Goal: Transaction & Acquisition: Obtain resource

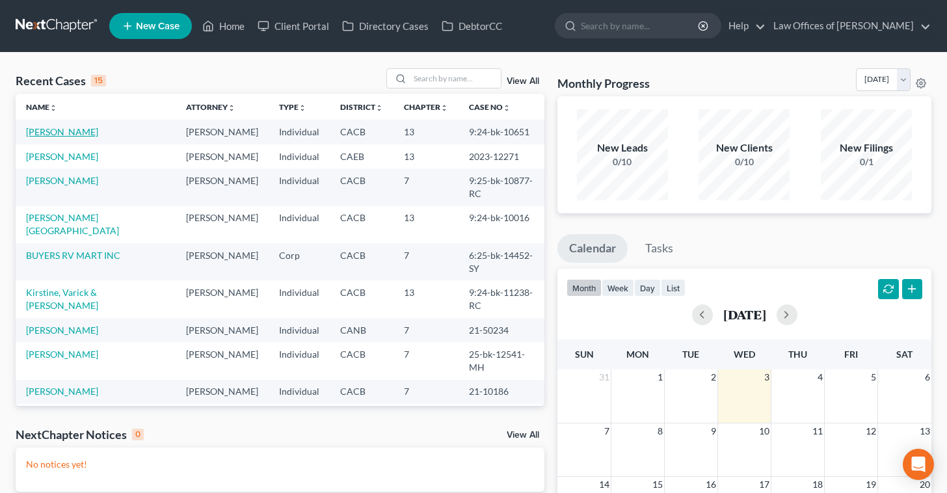
click at [70, 131] on link "[PERSON_NAME]" at bounding box center [62, 131] width 72 height 11
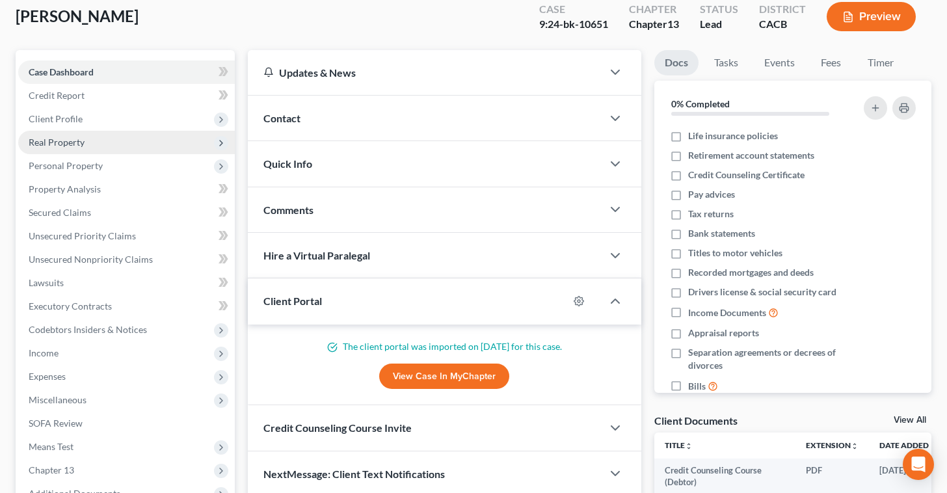
scroll to position [85, 0]
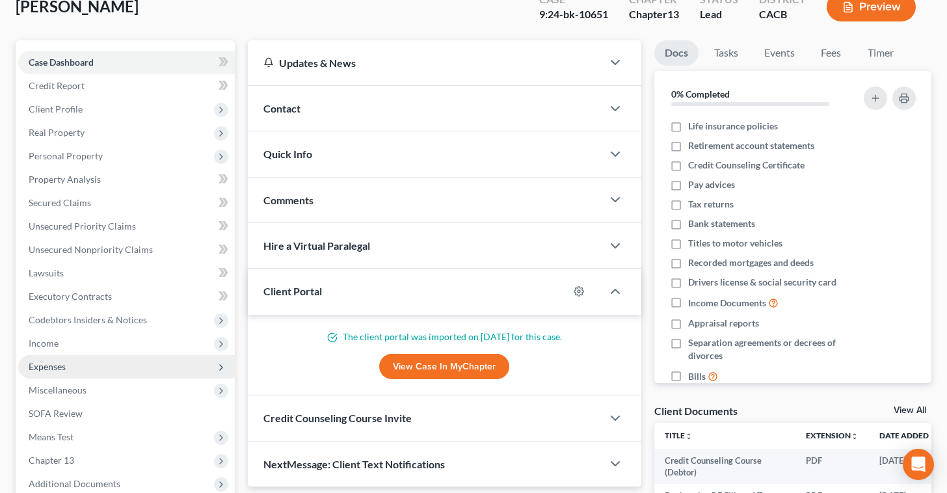
click at [64, 367] on span "Expenses" at bounding box center [47, 366] width 37 height 11
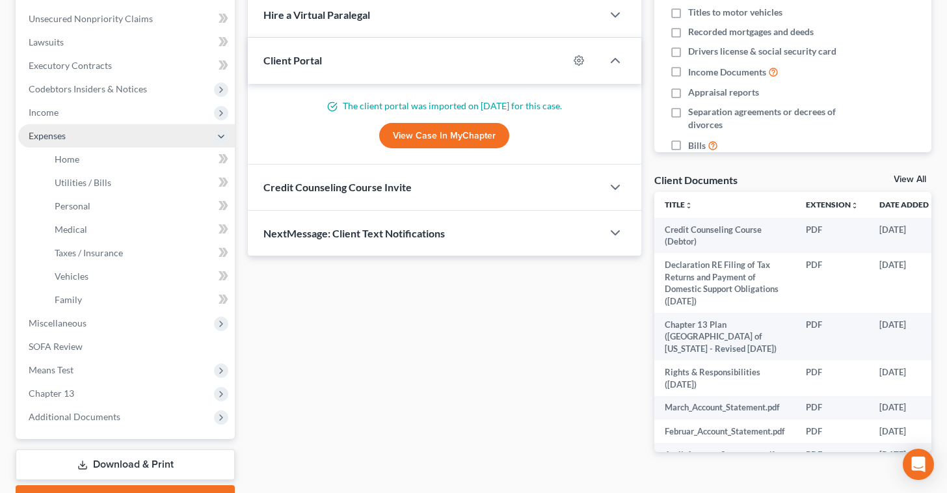
scroll to position [315, 0]
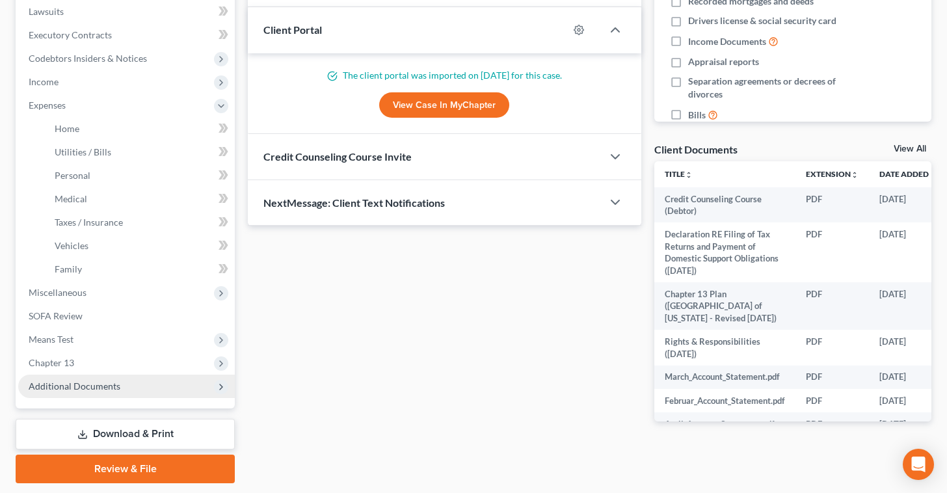
click at [120, 384] on span "Additional Documents" at bounding box center [126, 386] width 217 height 23
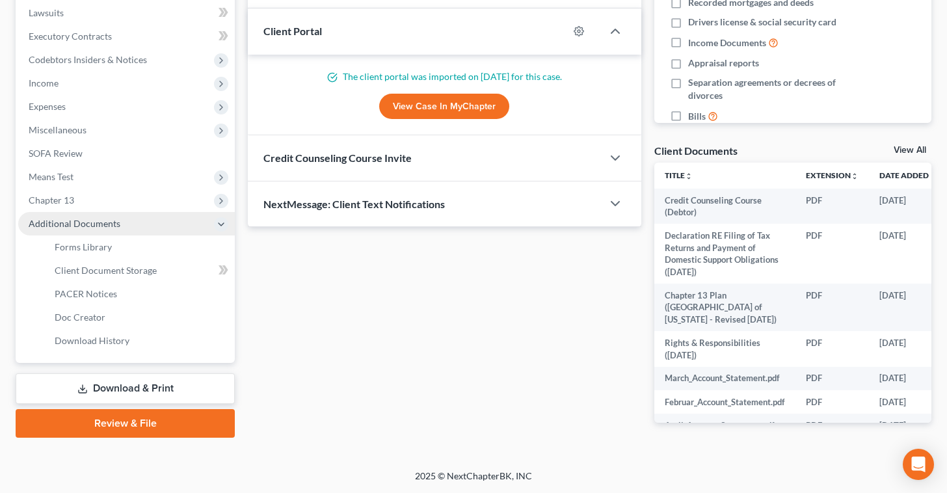
scroll to position [344, 0]
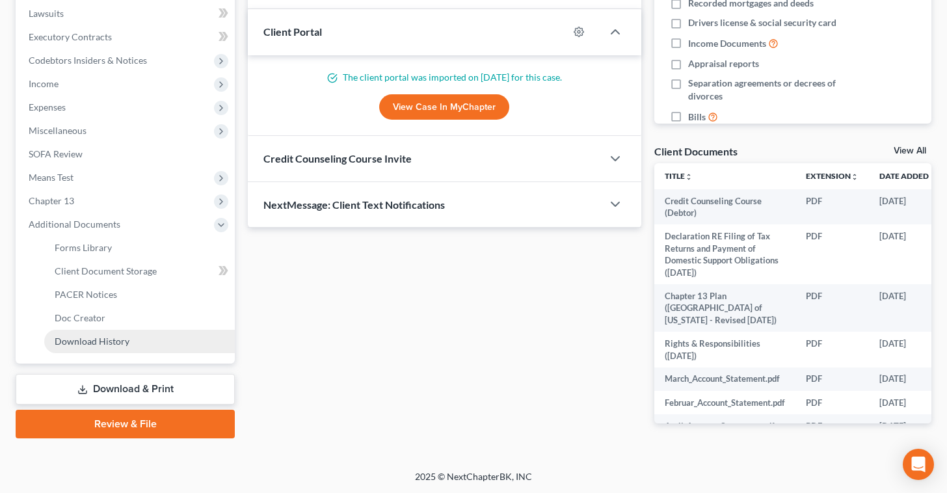
click at [147, 343] on link "Download History" at bounding box center [139, 341] width 191 height 23
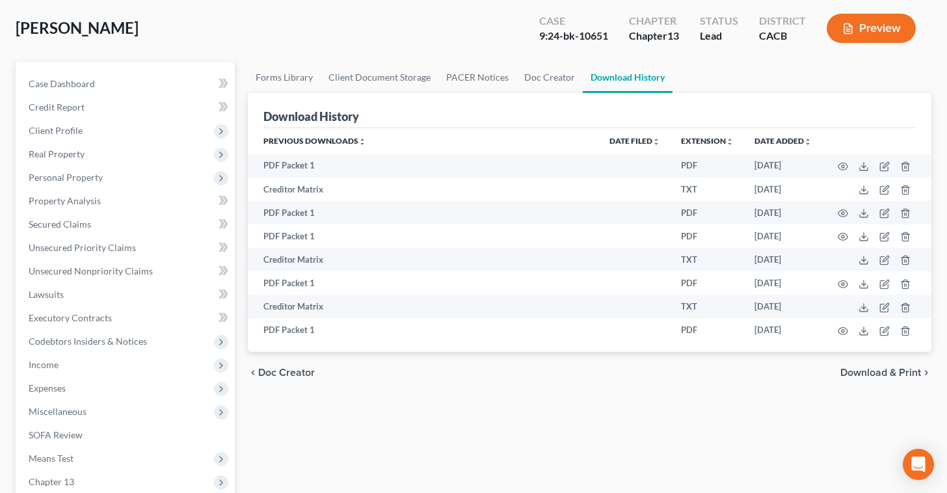
scroll to position [64, 0]
click at [394, 78] on link "Client Document Storage" at bounding box center [380, 76] width 118 height 31
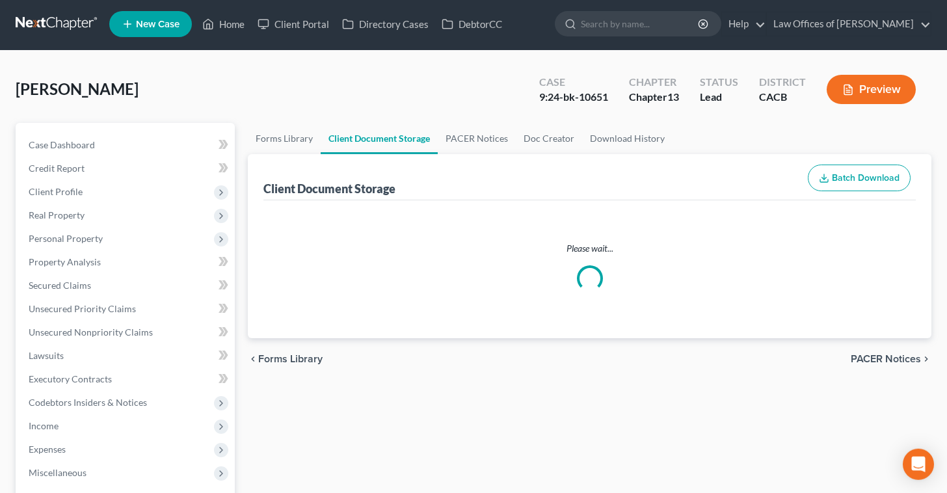
select select "10"
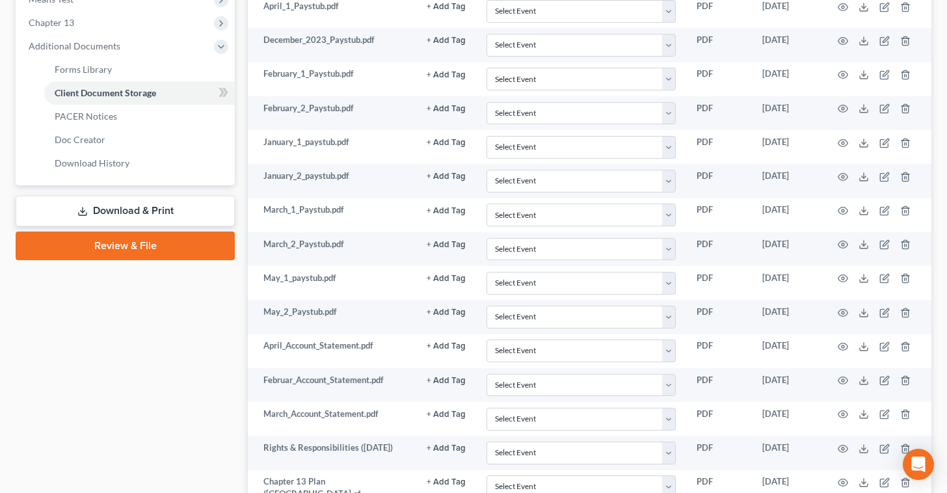
scroll to position [534, 0]
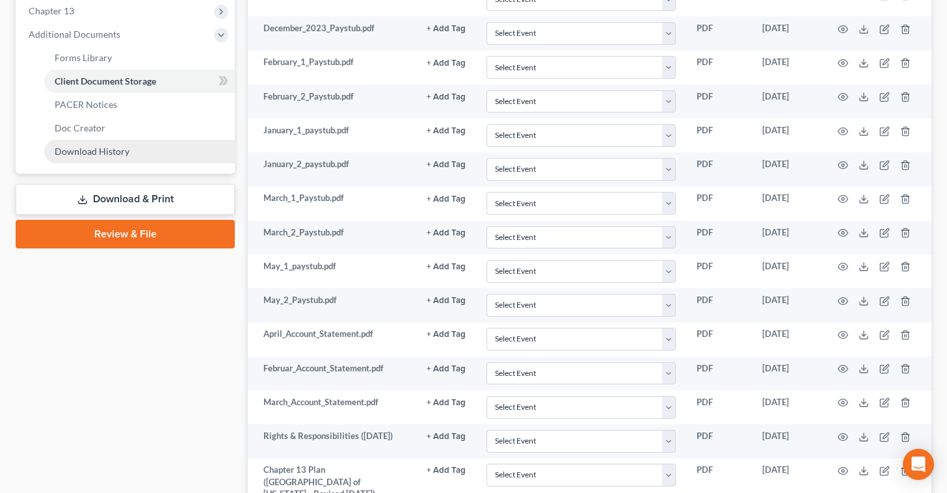
click at [168, 156] on link "Download History" at bounding box center [139, 151] width 191 height 23
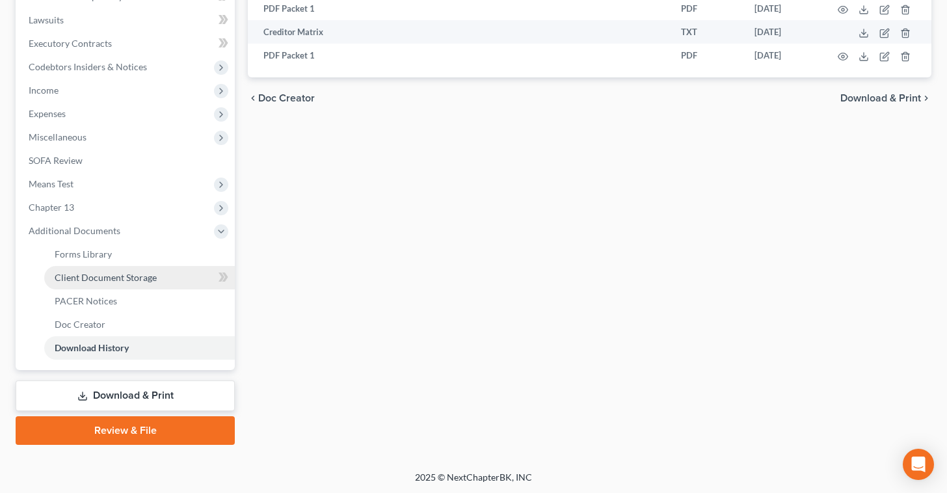
click at [161, 274] on link "Client Document Storage" at bounding box center [139, 277] width 191 height 23
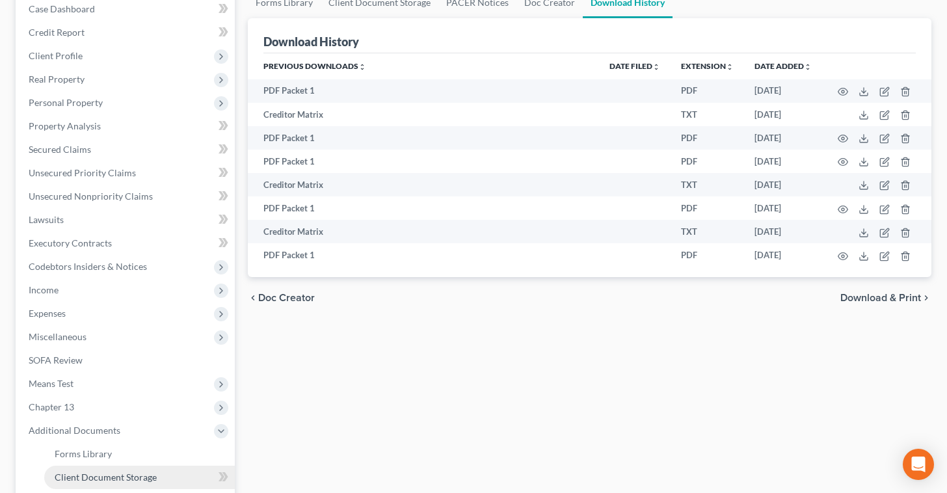
select select "10"
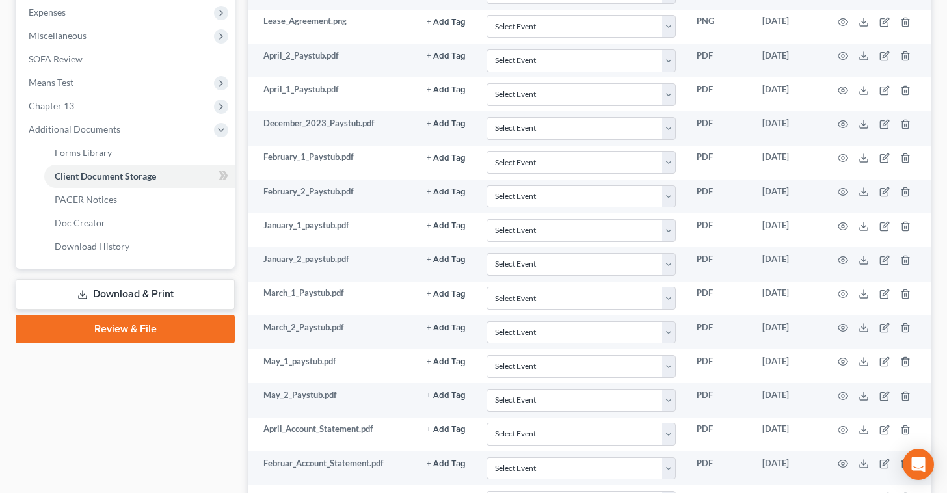
scroll to position [437, 0]
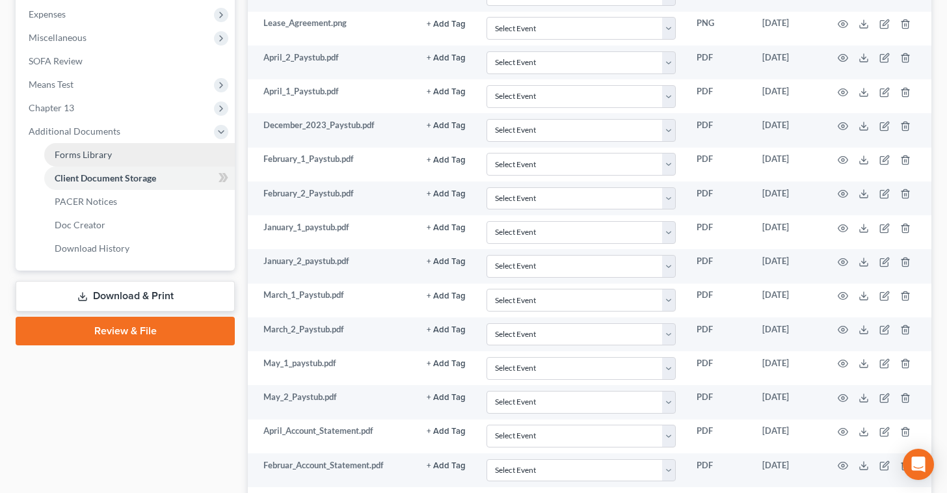
click at [126, 150] on link "Forms Library" at bounding box center [139, 154] width 191 height 23
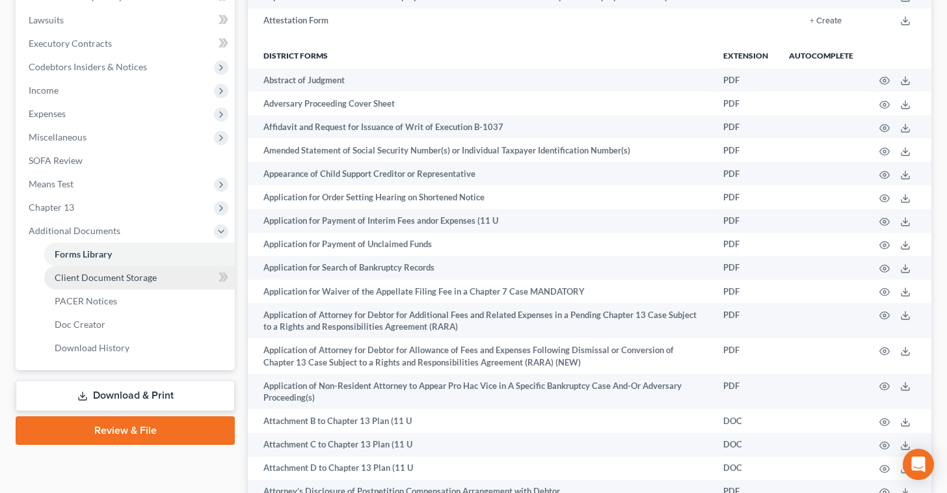
scroll to position [338, 0]
click at [155, 389] on link "Download & Print" at bounding box center [125, 395] width 219 height 31
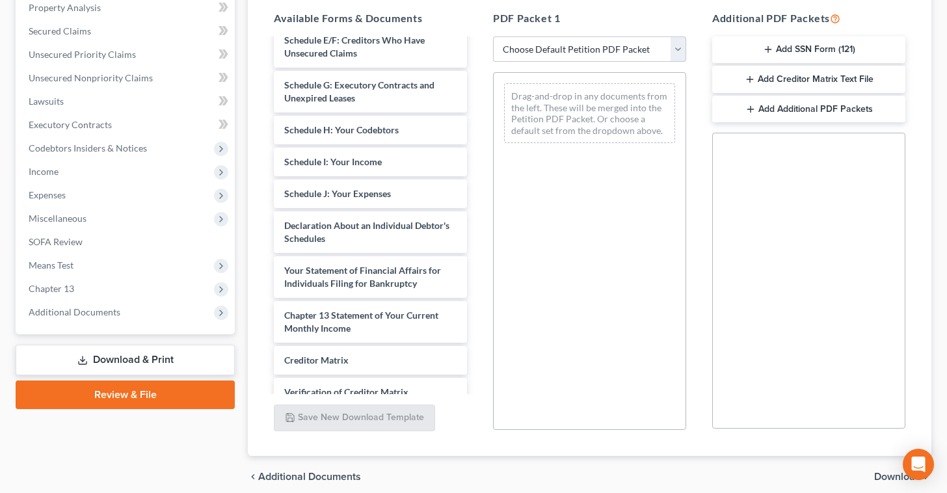
scroll to position [904, 0]
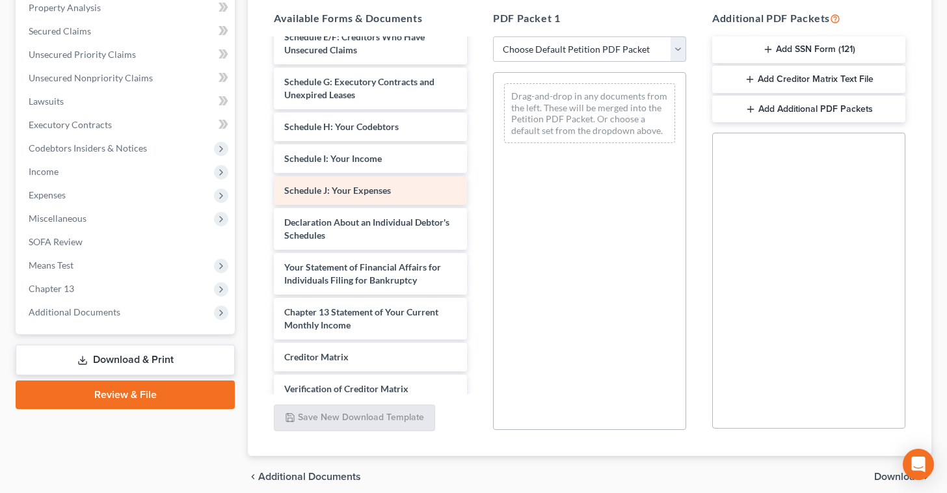
click at [382, 185] on span "Schedule J: Your Expenses" at bounding box center [337, 190] width 107 height 11
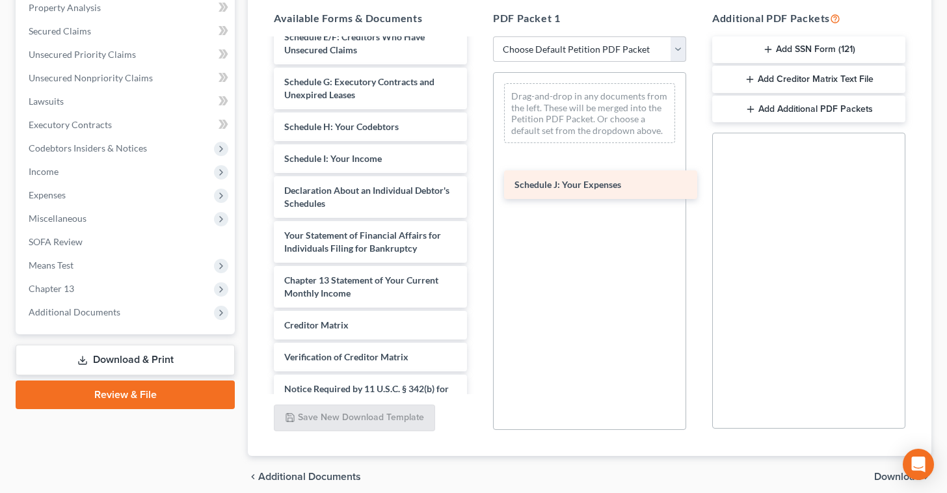
drag, startPoint x: 343, startPoint y: 169, endPoint x: 574, endPoint y: 174, distance: 230.9
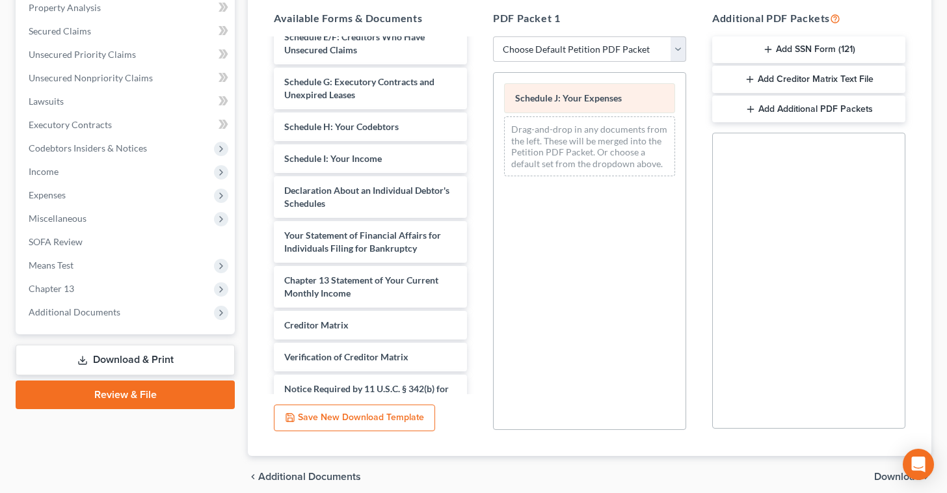
click at [594, 93] on span "Schedule J: Your Expenses" at bounding box center [568, 97] width 107 height 11
click at [594, 95] on span "Schedule J: Your Expenses" at bounding box center [568, 97] width 107 height 11
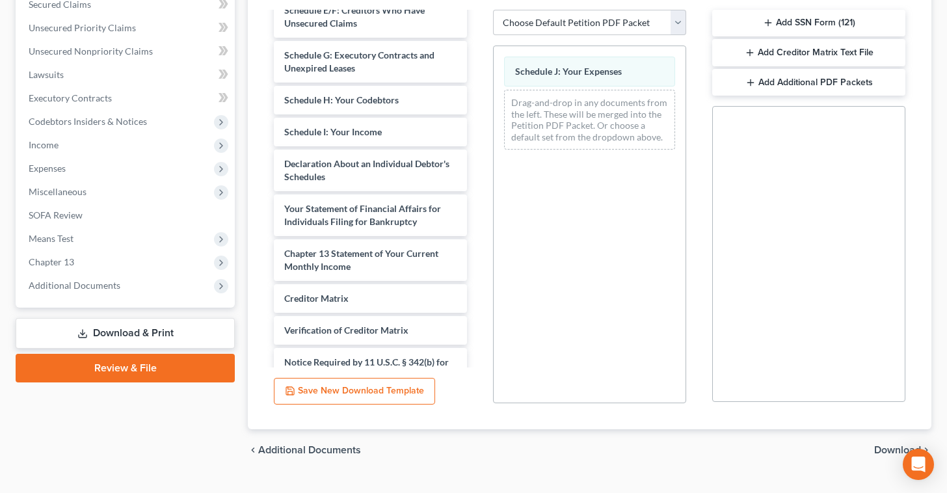
scroll to position [309, 0]
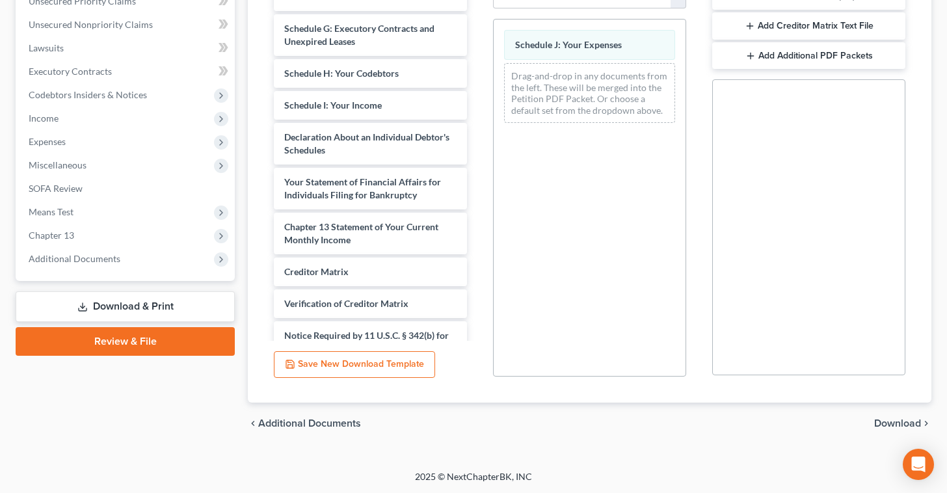
click at [901, 420] on span "Download" at bounding box center [897, 423] width 47 height 10
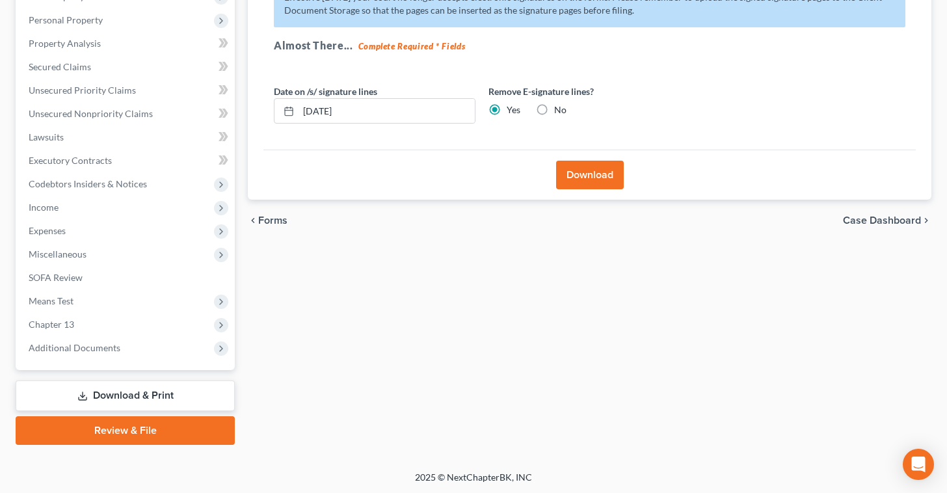
click at [578, 174] on button "Download" at bounding box center [590, 175] width 68 height 29
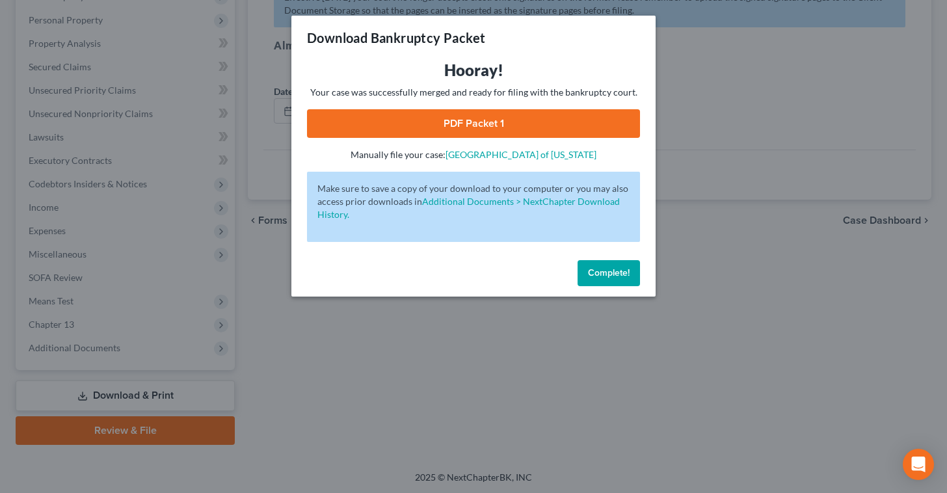
click at [599, 273] on span "Complete!" at bounding box center [609, 272] width 42 height 11
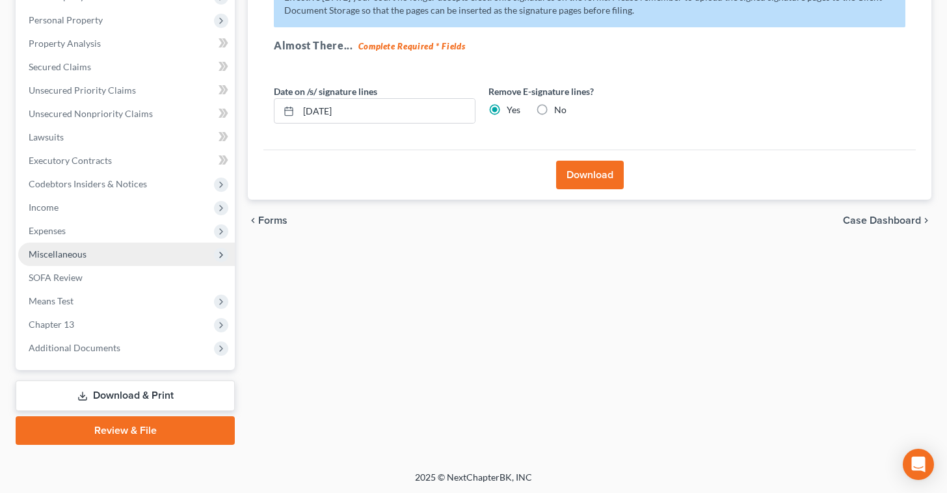
click at [132, 252] on span "Miscellaneous" at bounding box center [126, 254] width 217 height 23
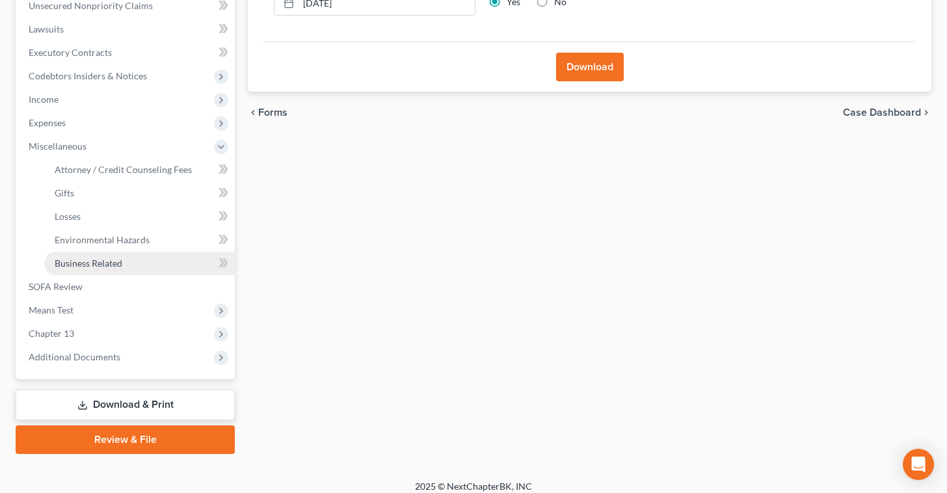
scroll to position [337, 0]
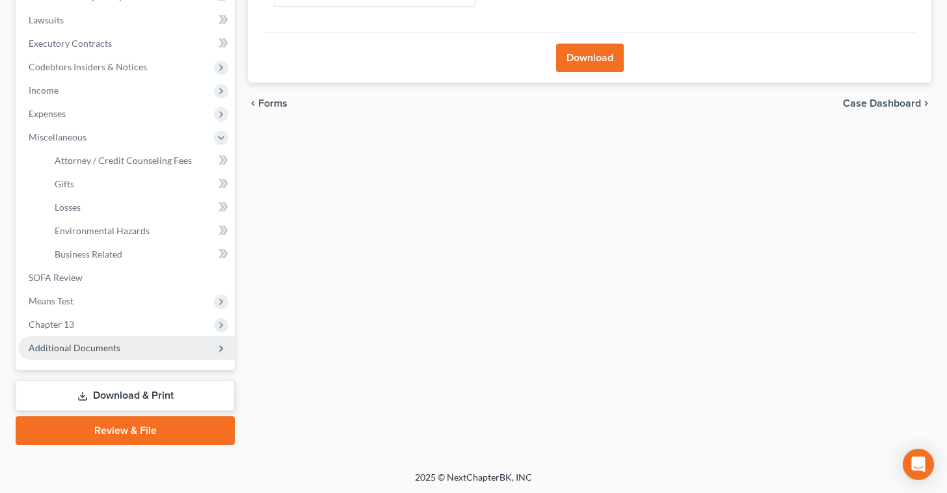
click at [124, 347] on span "Additional Documents" at bounding box center [126, 347] width 217 height 23
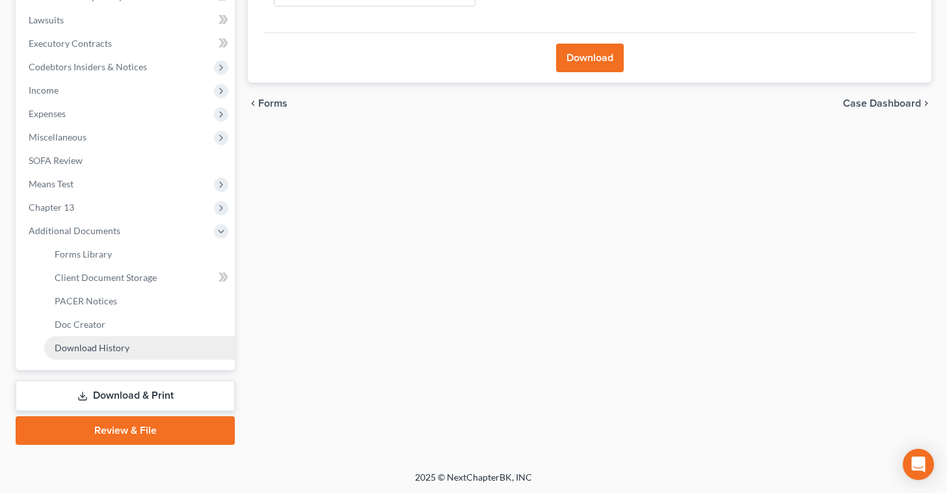
click at [161, 341] on link "Download History" at bounding box center [139, 347] width 191 height 23
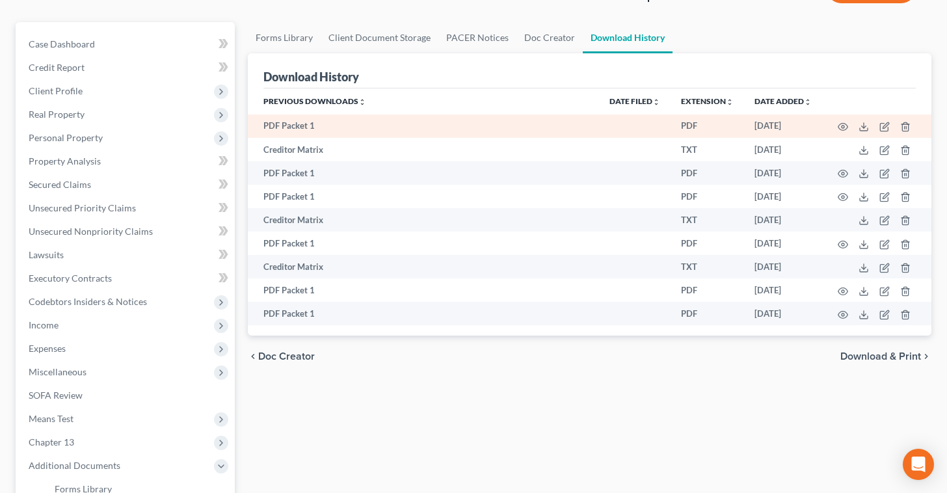
scroll to position [105, 0]
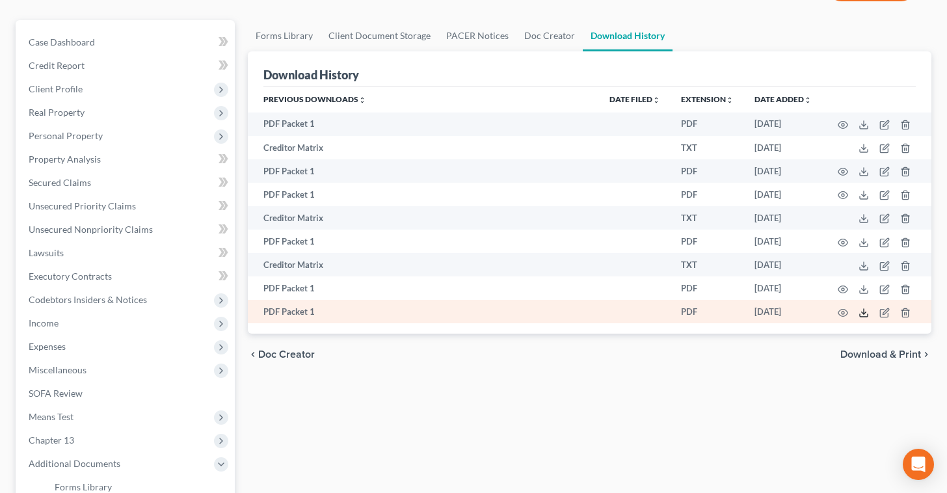
click at [868, 315] on icon at bounding box center [863, 313] width 10 height 10
